Goal: Task Accomplishment & Management: Complete application form

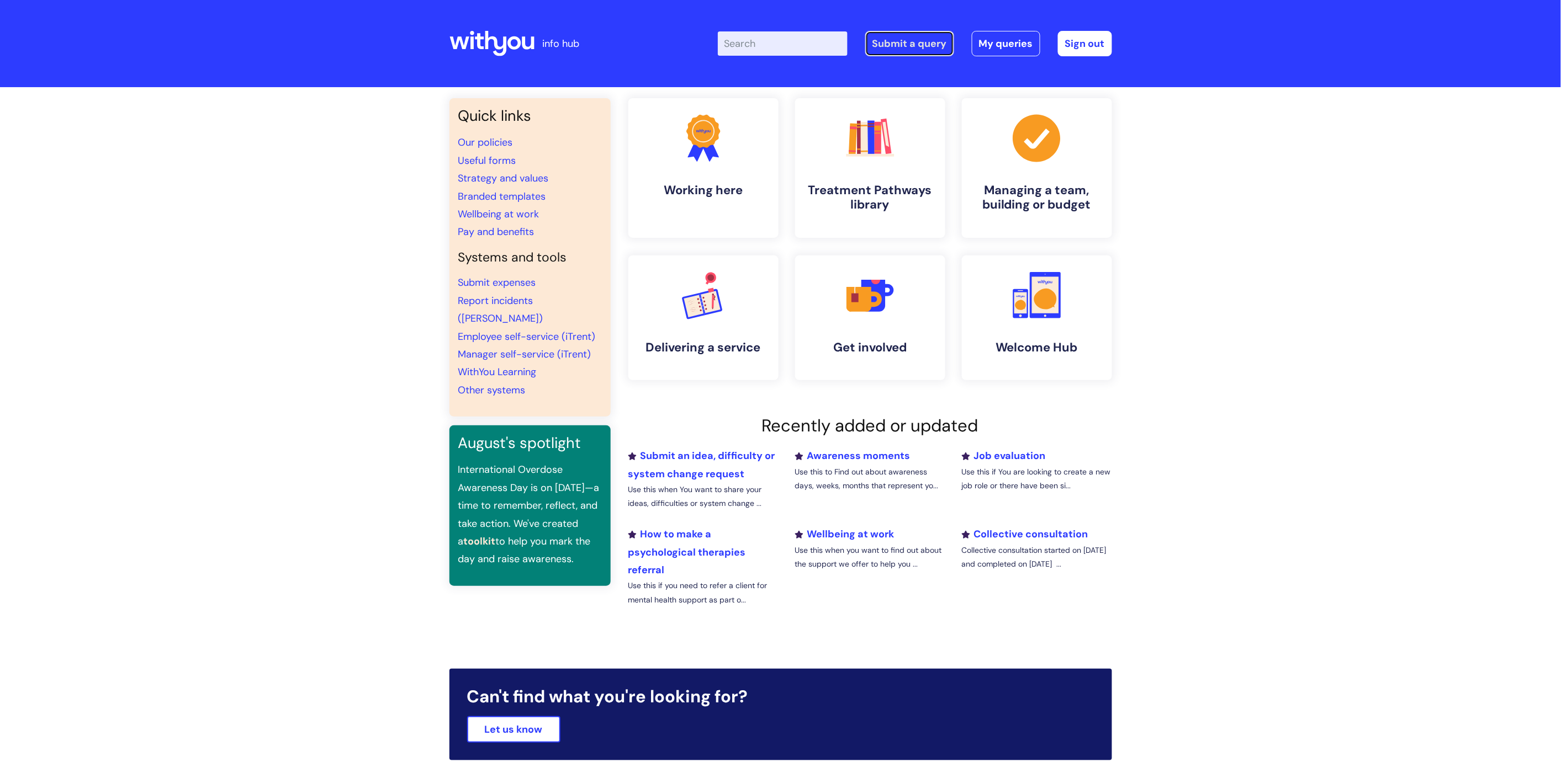
click at [898, 36] on link "Submit a query" at bounding box center [910, 44] width 89 height 25
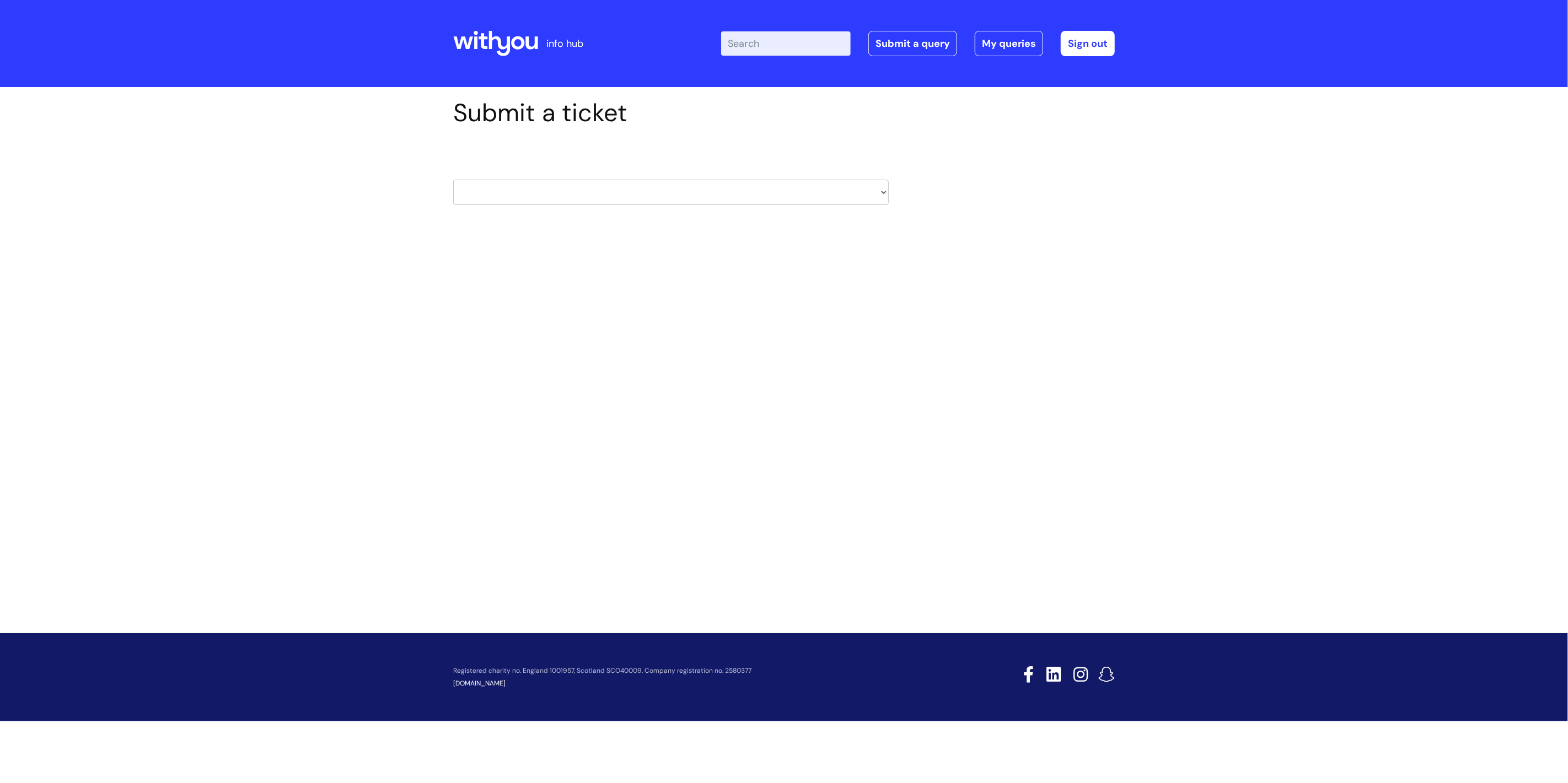
click at [690, 188] on select "HR / People IT and Support Clinical Drug Alerts Finance Accounts Data Support T…" at bounding box center [670, 193] width 436 height 25
select select "hr_/_people"
click at [453, 180] on select "HR / People IT and Support Clinical Drug Alerts Finance Accounts Data Support T…" at bounding box center [670, 193] width 436 height 25
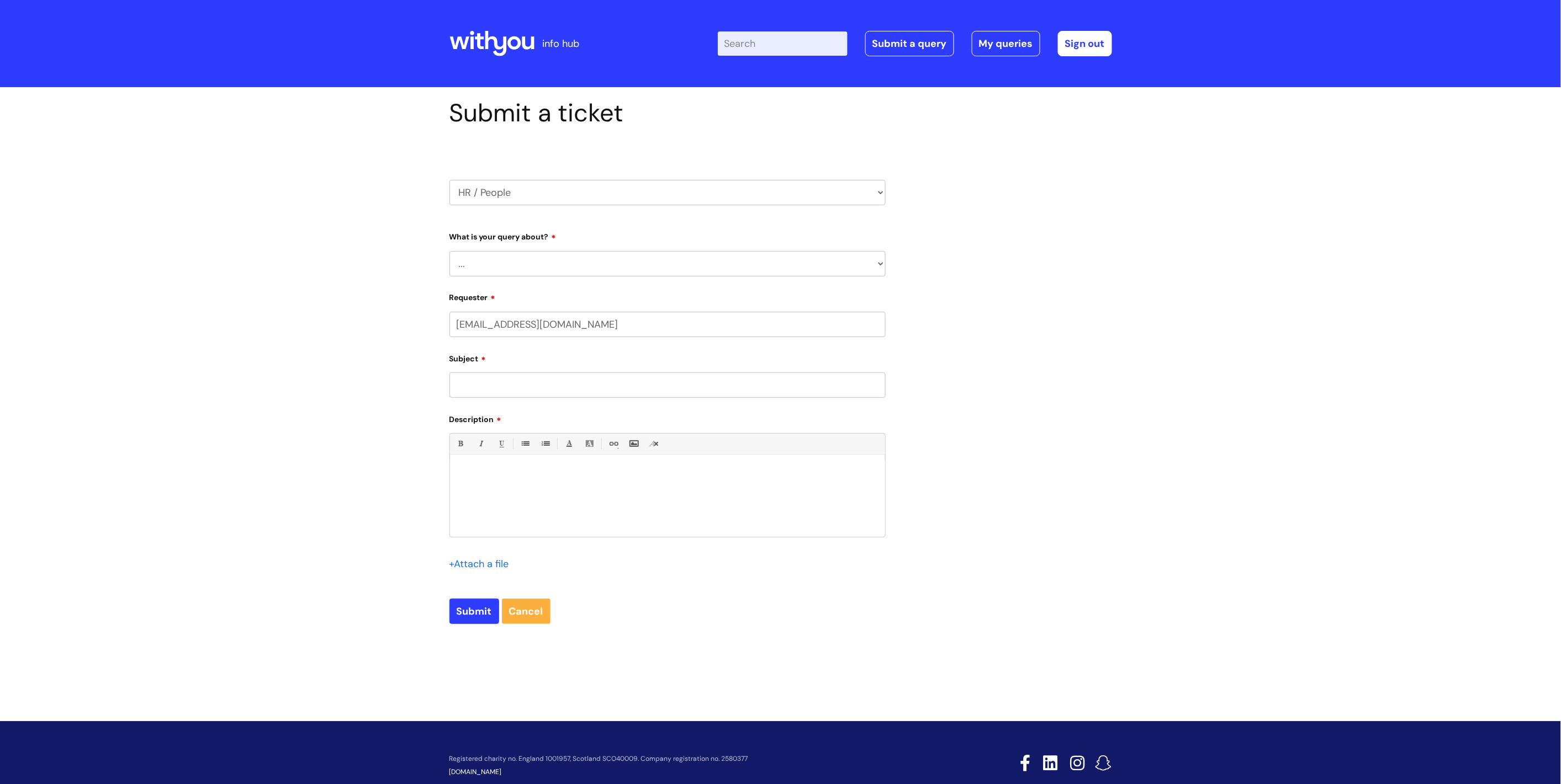
click at [664, 261] on select "... Absence Query Holiday Query Employee change request General HR Query iTrent…" at bounding box center [667, 264] width 436 height 25
select select "Absence Query"
click at [449, 251] on select "... Absence Query Holiday Query Employee change request General HR Query iTrent…" at bounding box center [667, 264] width 436 height 25
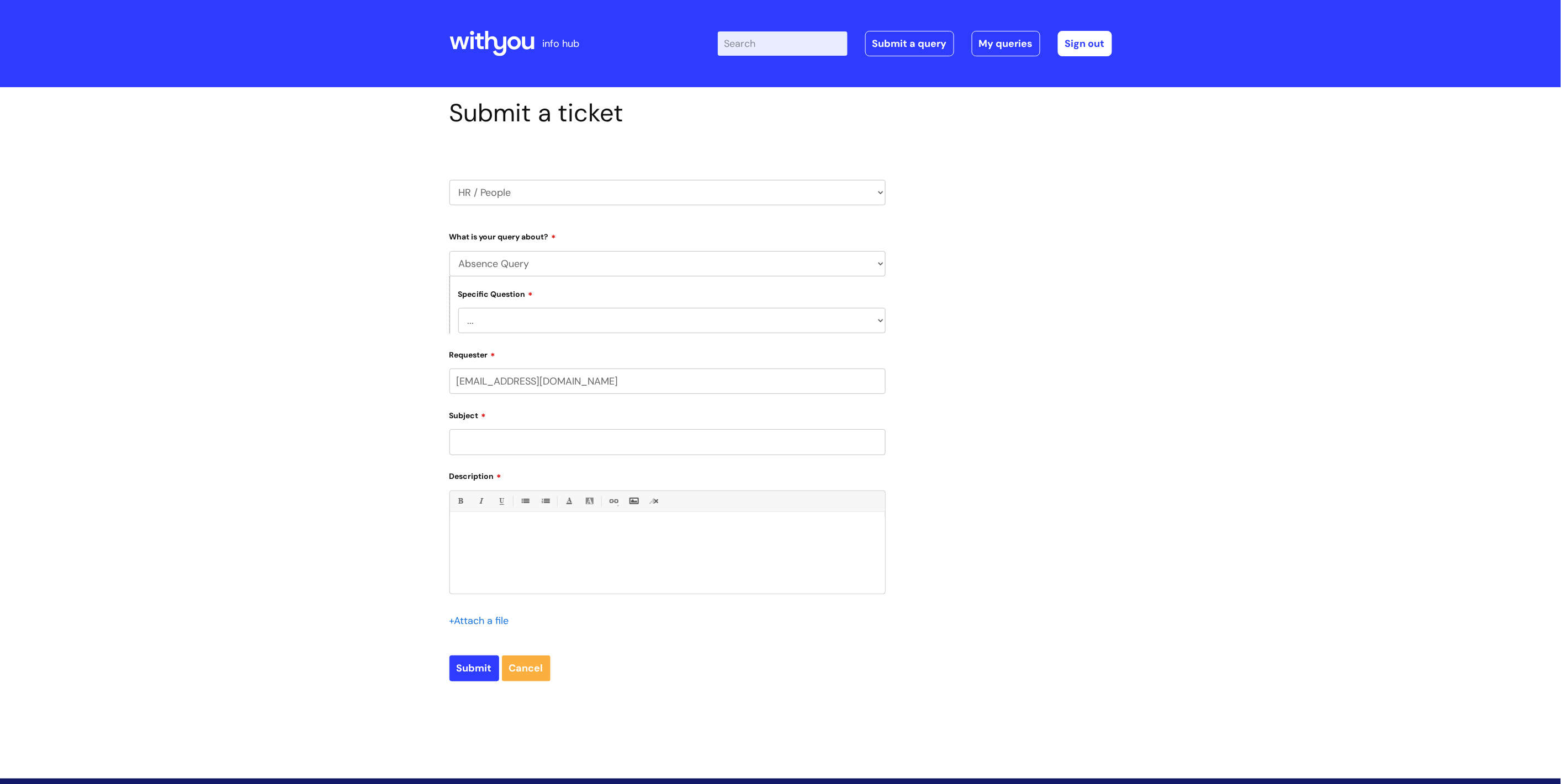
click at [648, 326] on select "... Bank holiday query Holiday query Maternity Other absence query Paternity Sh…" at bounding box center [671, 321] width 427 height 25
click at [346, 368] on div "Submit a ticket HR / People IT and Support Clinical Drug Alerts Finance Account…" at bounding box center [780, 416] width 1561 height 658
click at [526, 274] on select "... Absence Query Holiday Query Employee change request General HR Query iTrent…" at bounding box center [667, 264] width 436 height 25
click at [532, 263] on select "... Absence Query Holiday Query Employee change request General HR Query iTrent…" at bounding box center [667, 264] width 436 height 25
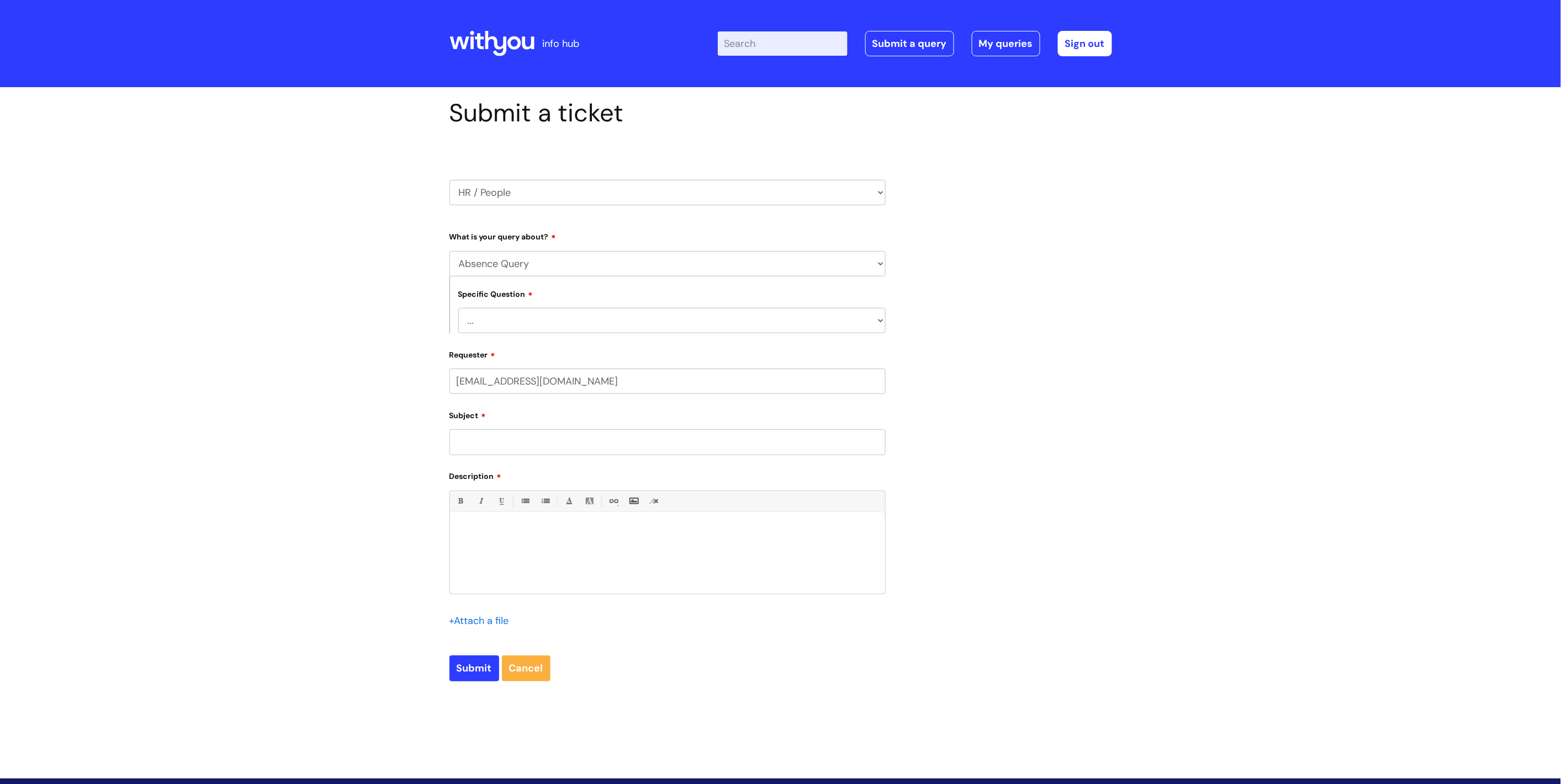
click at [333, 261] on div "Submit a ticket HR / People IT and Support Clinical Drug Alerts Finance Account…" at bounding box center [780, 416] width 1561 height 658
click at [545, 321] on select "... Bank holiday query Holiday query Maternity Other absence query Paternity Sh…" at bounding box center [671, 321] width 427 height 25
select select "Other absence query"
click at [458, 308] on select "... Bank holiday query Holiday query Maternity Other absence query Paternity Sh…" at bounding box center [671, 321] width 427 height 25
click at [552, 269] on select "... Absence Query Holiday Query Employee change request General HR Query iTrent…" at bounding box center [667, 264] width 436 height 25
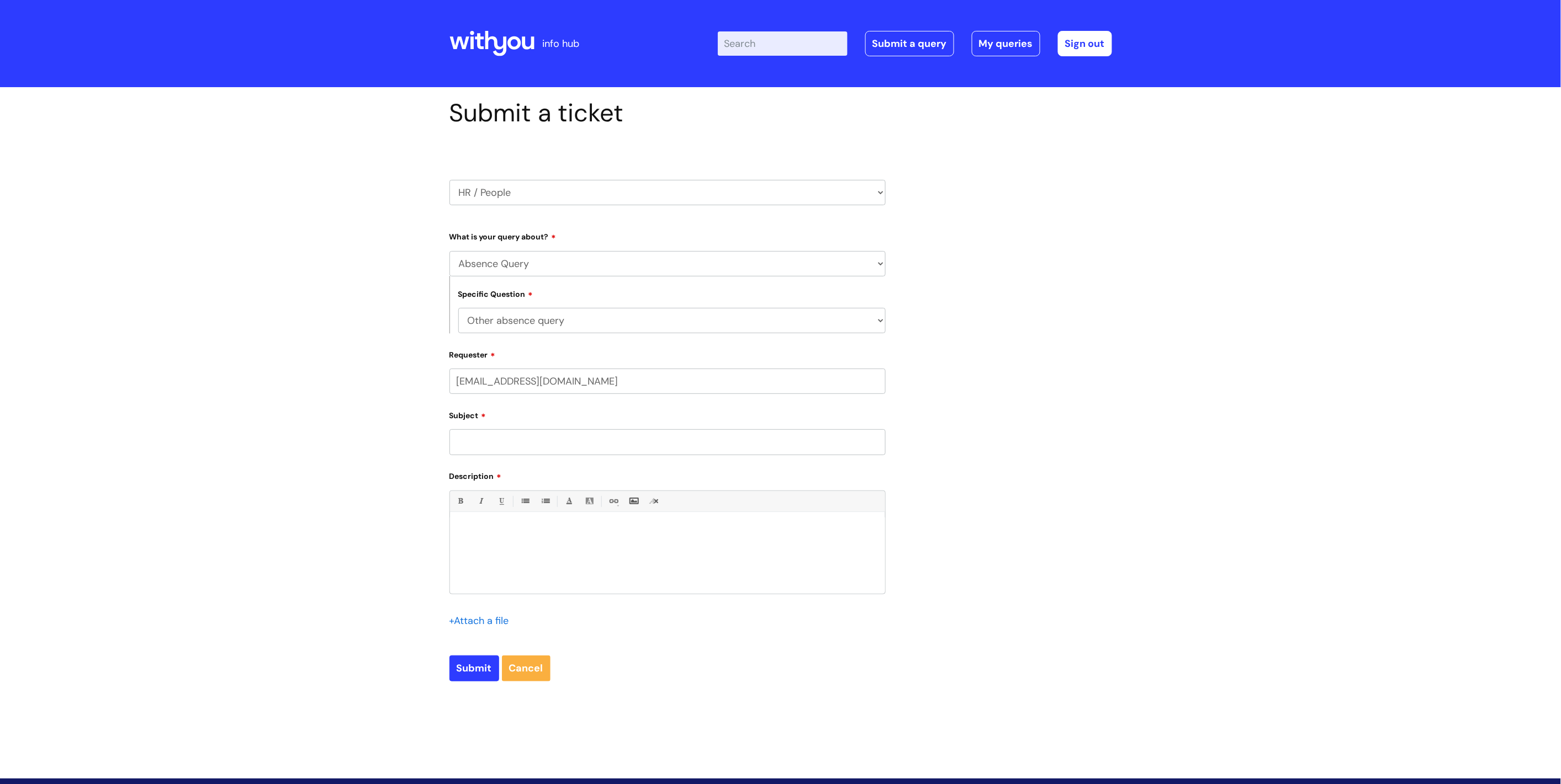
click at [566, 186] on select "HR / People IT and Support Clinical Drug Alerts Finance Accounts Data Support T…" at bounding box center [667, 193] width 436 height 25
click at [564, 258] on select "... Absence Query Holiday Query Employee change request General HR Query iTrent…" at bounding box center [667, 264] width 436 height 25
click at [274, 473] on div "Submit a ticket HR / People IT and Support Clinical Drug Alerts Finance Account…" at bounding box center [780, 416] width 1561 height 658
click at [547, 459] on form "Type Of Request ... Accounts (Finance) Alerts! (For clinical team) Data Protect…" at bounding box center [667, 454] width 436 height 453
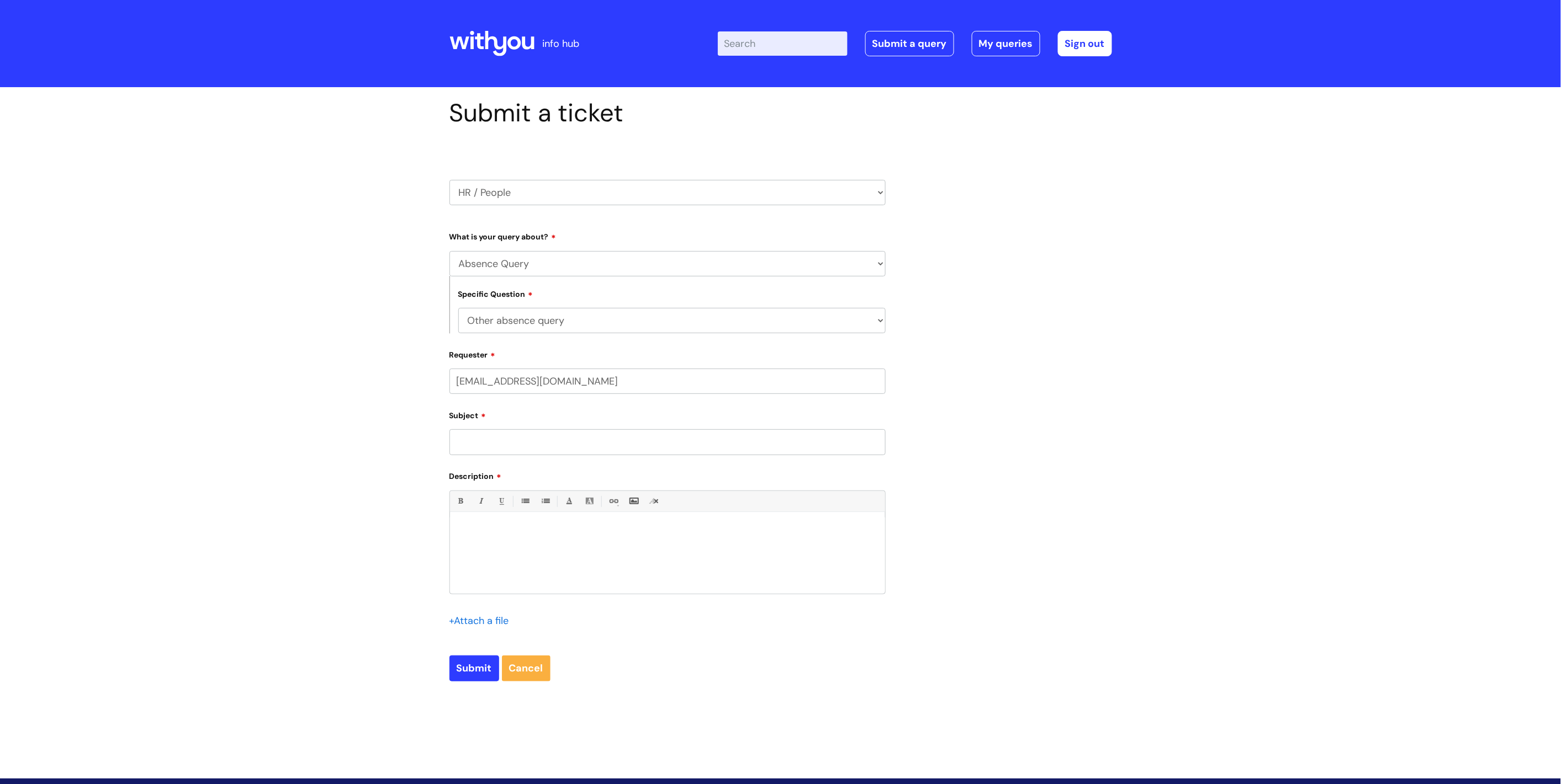
click at [556, 441] on input "Subject" at bounding box center [667, 443] width 436 height 25
type input "Sickness - MM"
click at [478, 680] on input "Submit" at bounding box center [474, 668] width 50 height 25
type input "Please Wait..."
